Goal: Use online tool/utility: Utilize a website feature to perform a specific function

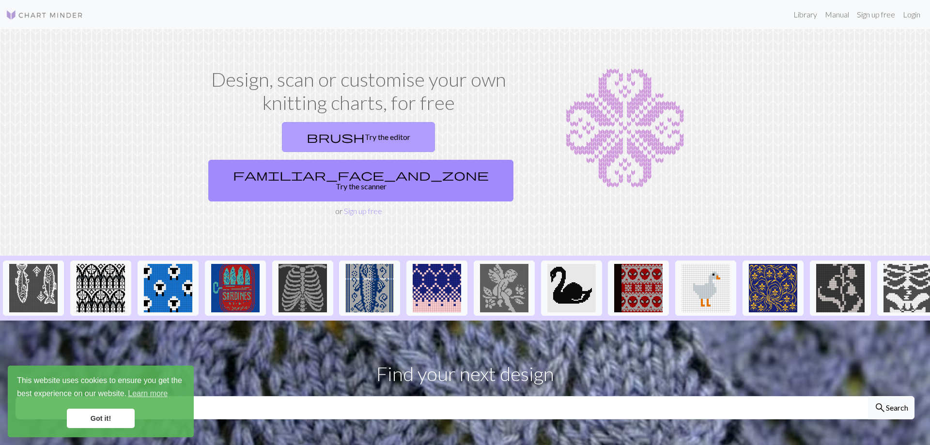
click at [285, 142] on link "brush Try the editor" at bounding box center [358, 137] width 153 height 30
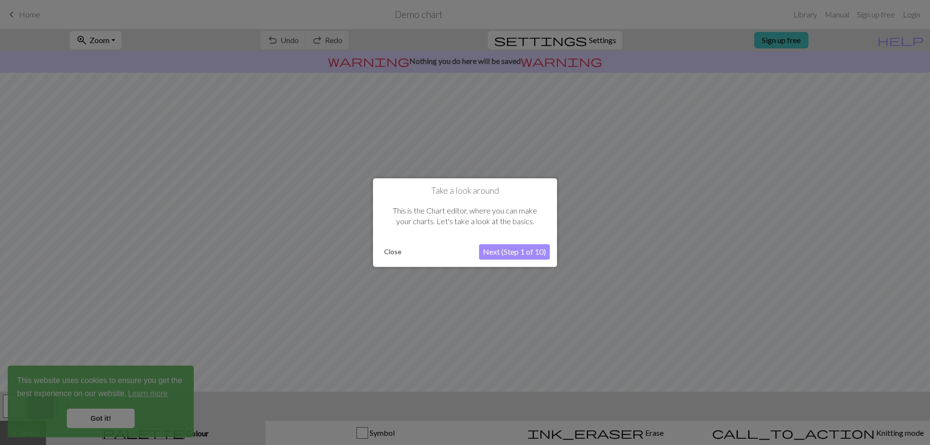
click at [388, 253] on button "Close" at bounding box center [392, 252] width 25 height 15
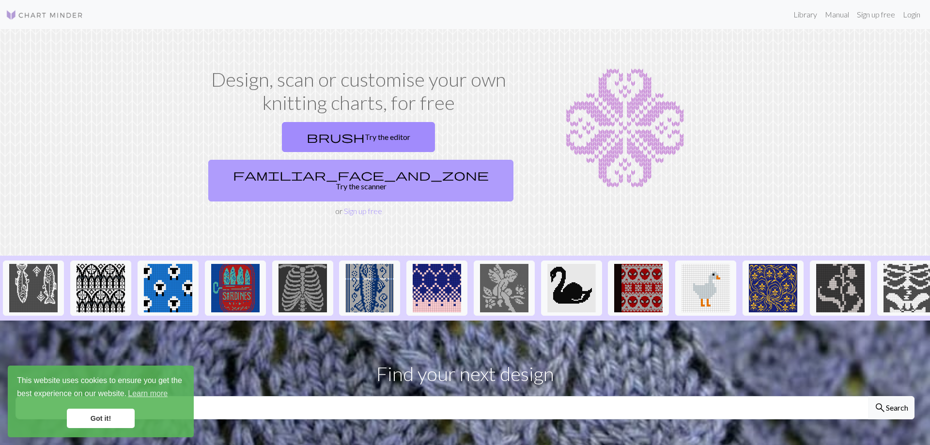
click at [438, 160] on link "familiar_face_and_zone Try the scanner" at bounding box center [360, 181] width 305 height 42
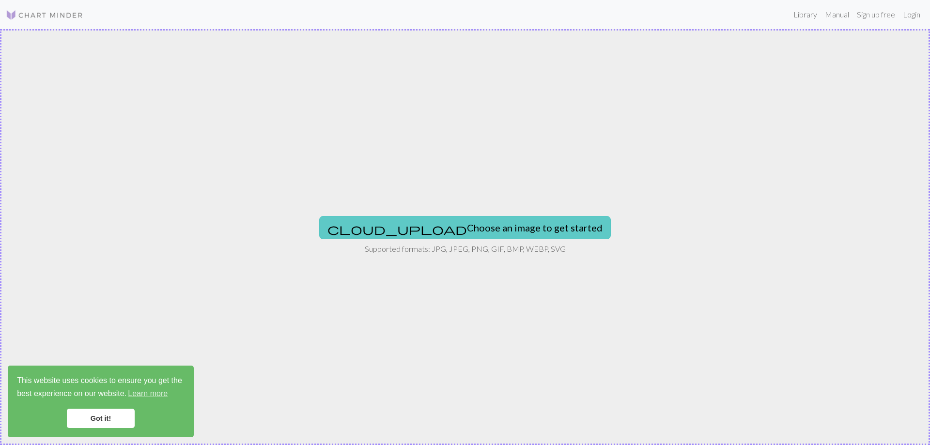
click at [469, 229] on button "cloud_upload Choose an image to get started" at bounding box center [465, 227] width 292 height 23
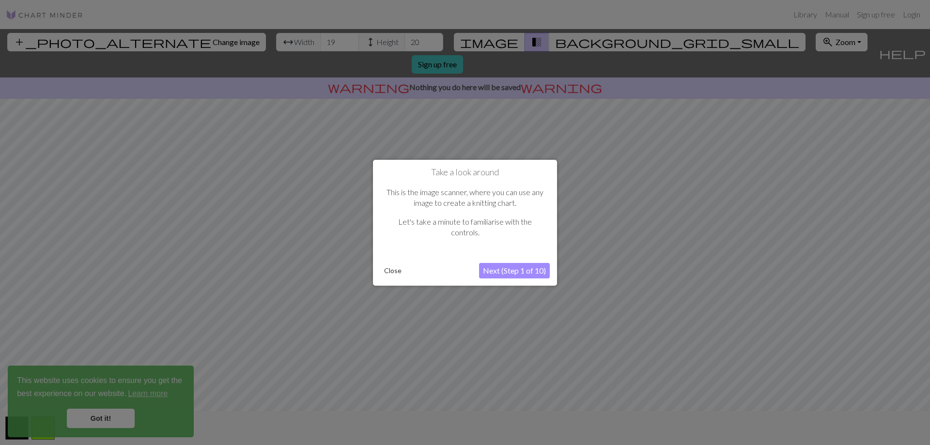
click at [504, 271] on button "Next (Step 1 of 10)" at bounding box center [514, 271] width 71 height 16
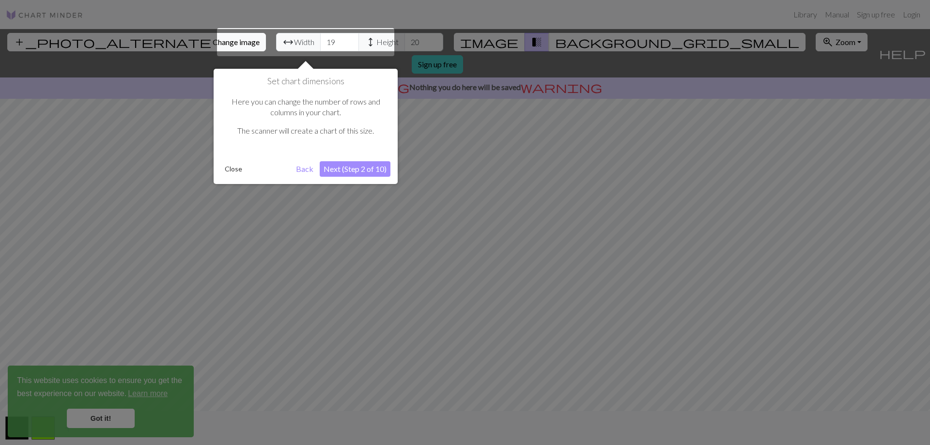
click at [349, 169] on button "Next (Step 2 of 10)" at bounding box center [355, 169] width 71 height 16
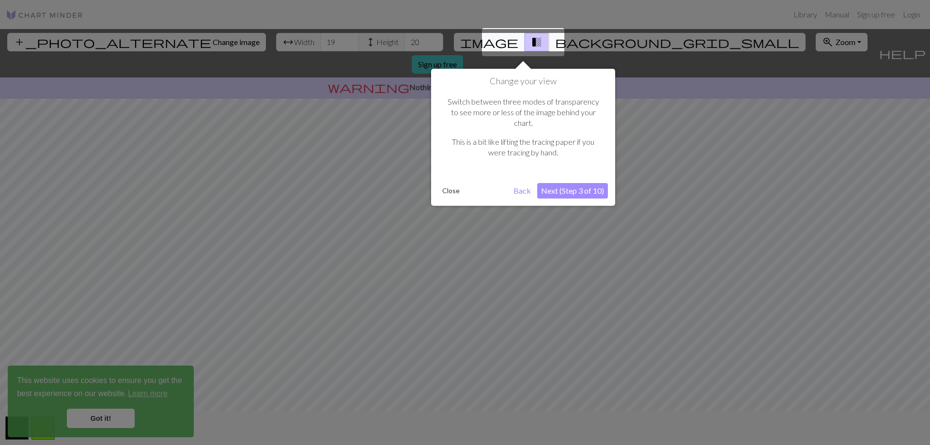
click at [579, 183] on button "Next (Step 3 of 10)" at bounding box center [572, 191] width 71 height 16
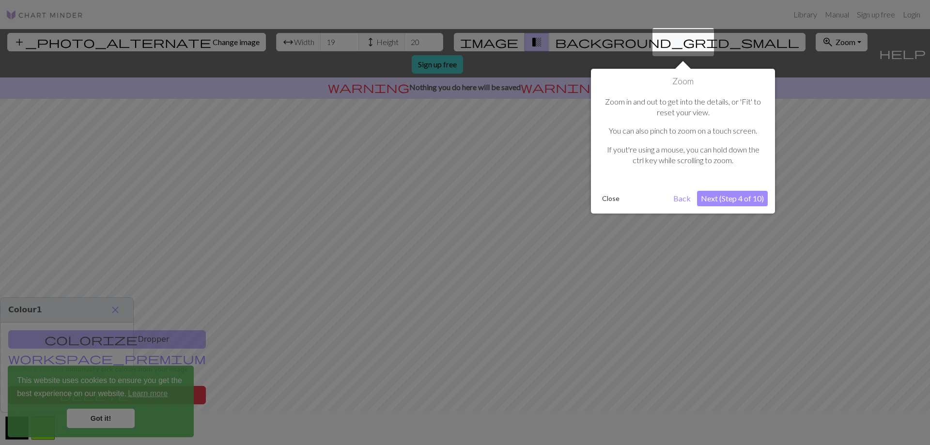
click at [715, 200] on button "Next (Step 4 of 10)" at bounding box center [732, 199] width 71 height 16
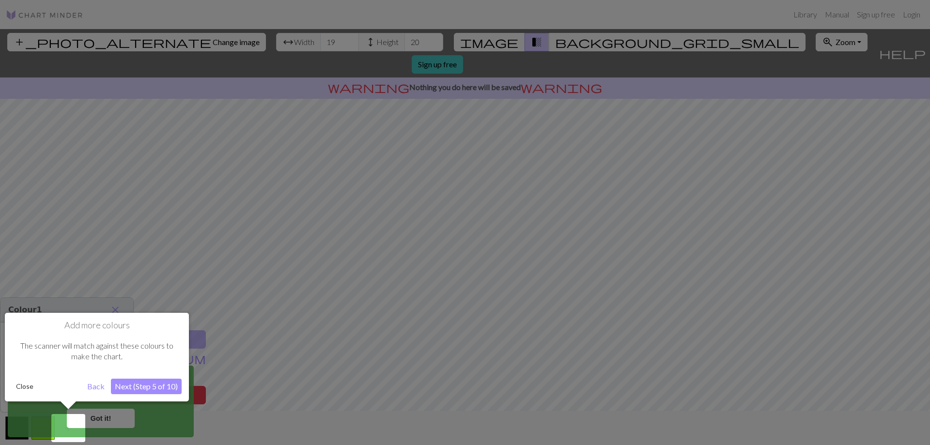
click at [145, 391] on button "Next (Step 5 of 10)" at bounding box center [146, 387] width 71 height 16
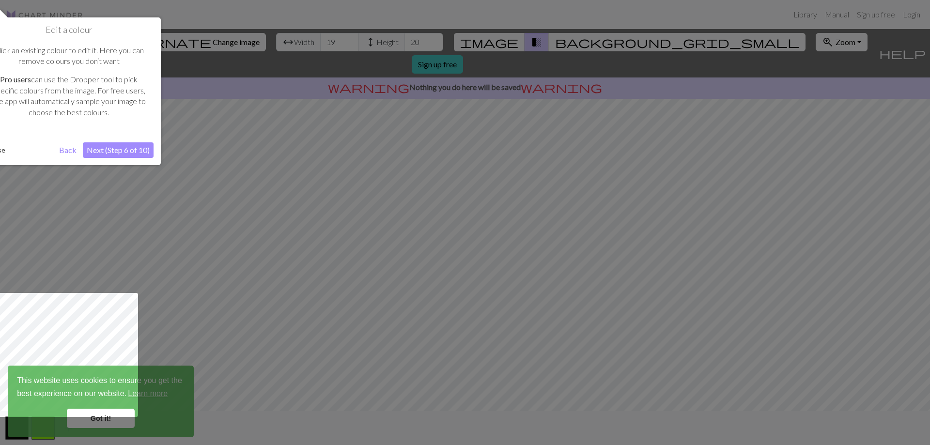
click at [120, 147] on button "Next (Step 6 of 10)" at bounding box center [118, 150] width 71 height 16
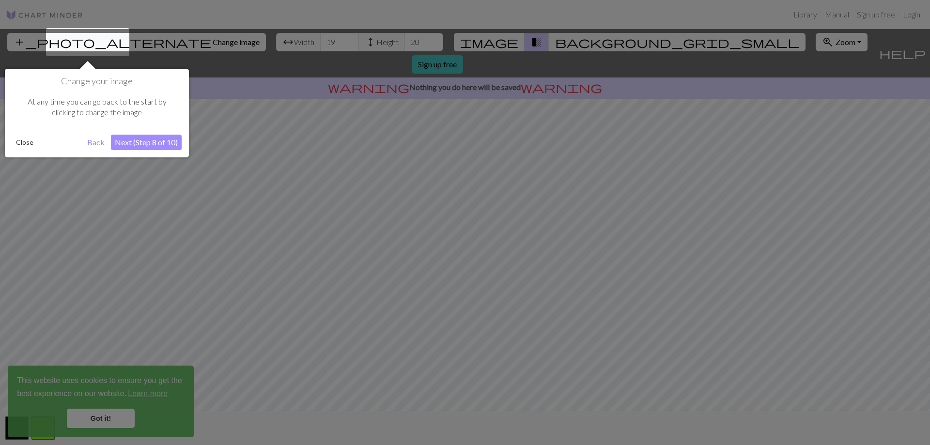
click at [135, 141] on button "Next (Step 8 of 10)" at bounding box center [146, 143] width 71 height 16
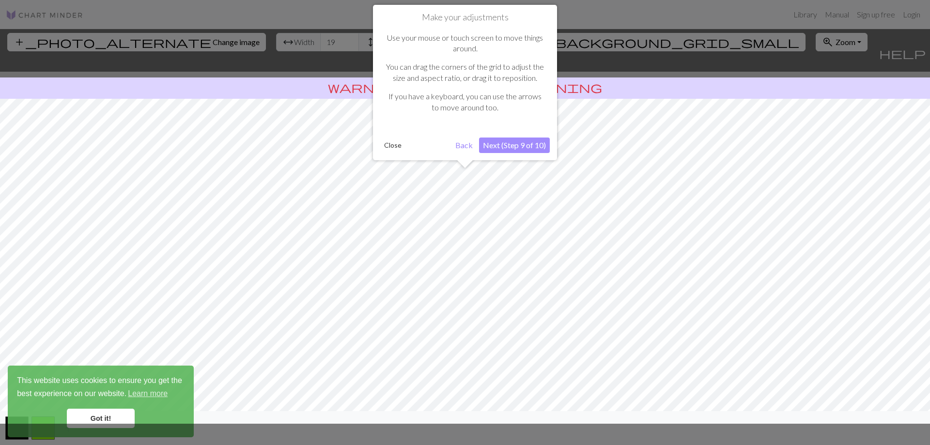
click at [496, 149] on button "Next (Step 9 of 10)" at bounding box center [514, 146] width 71 height 16
